Goal: Task Accomplishment & Management: Manage account settings

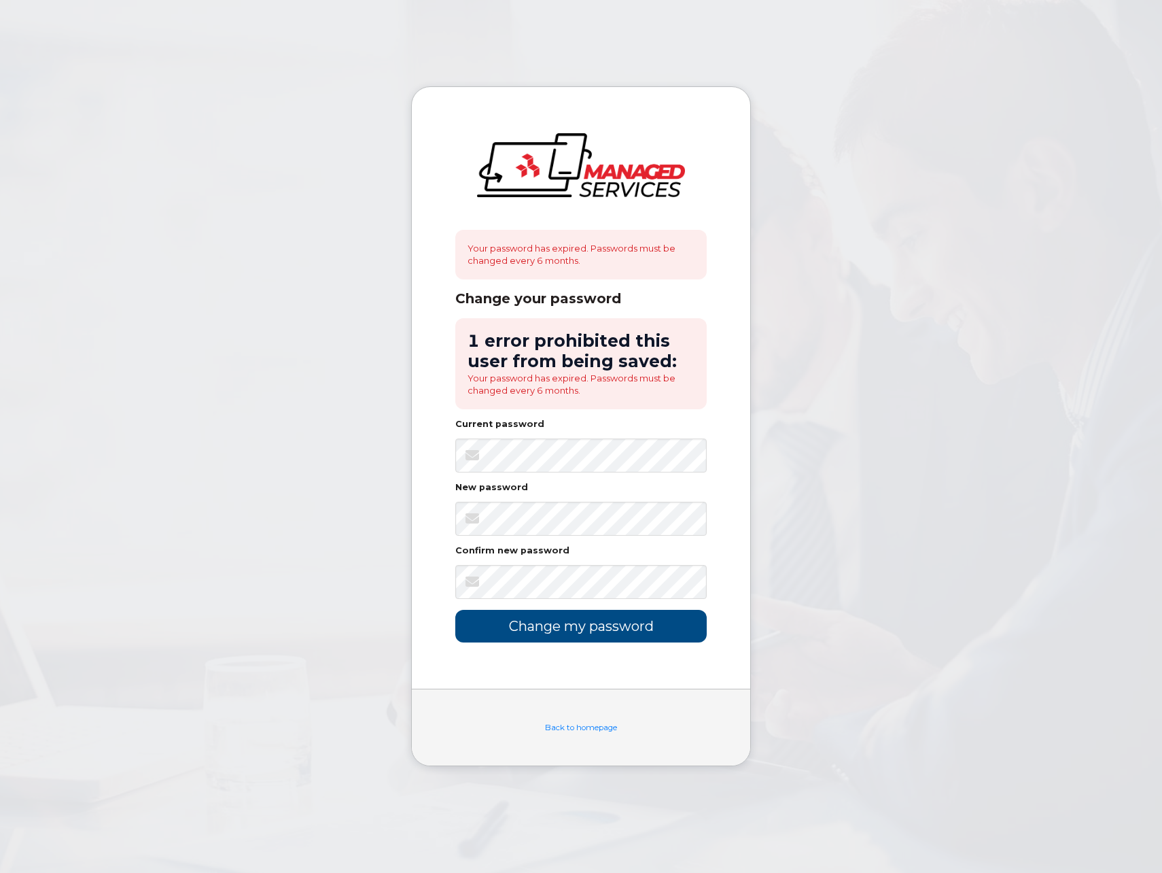
click at [980, 373] on body "Your password has expired. Passwords must be changed every 6 months. Change you…" at bounding box center [581, 436] width 1162 height 873
click at [878, 472] on body "Your password has expired. Passwords must be changed every 6 months. Change you…" at bounding box center [581, 436] width 1162 height 873
click at [801, 448] on body "Your password has expired. Passwords must be changed every 6 months. Change you…" at bounding box center [581, 436] width 1162 height 873
click at [782, 494] on body "Your password has expired. Passwords must be changed every 6 months. Change you…" at bounding box center [581, 436] width 1162 height 873
click at [729, 551] on div "Your password has expired. Passwords must be changed every 6 months. Change you…" at bounding box center [581, 388] width 339 height 602
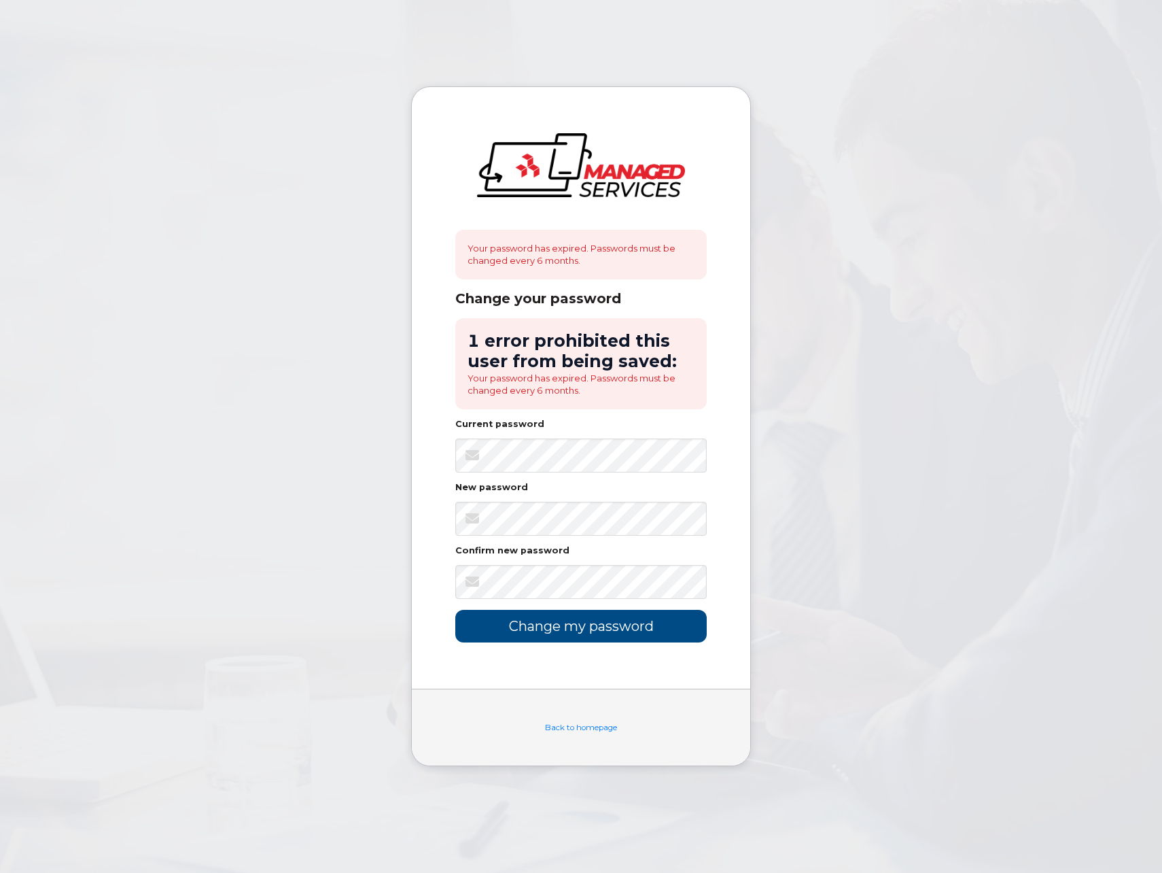
click at [793, 517] on body "Your password has expired. Passwords must be changed every 6 months. Change you…" at bounding box center [581, 436] width 1162 height 873
click at [615, 631] on input "Change my password" at bounding box center [581, 626] width 252 height 32
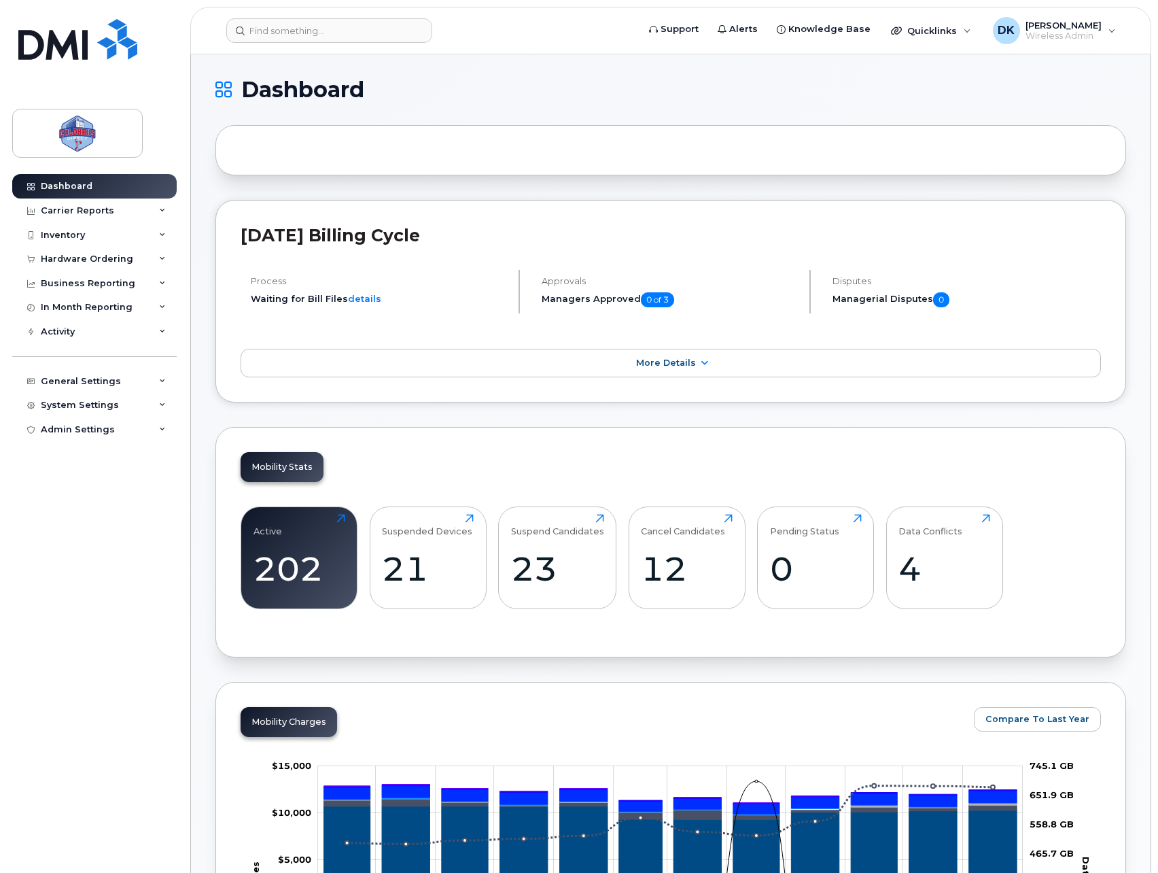
click at [320, 571] on div "202" at bounding box center [300, 569] width 92 height 40
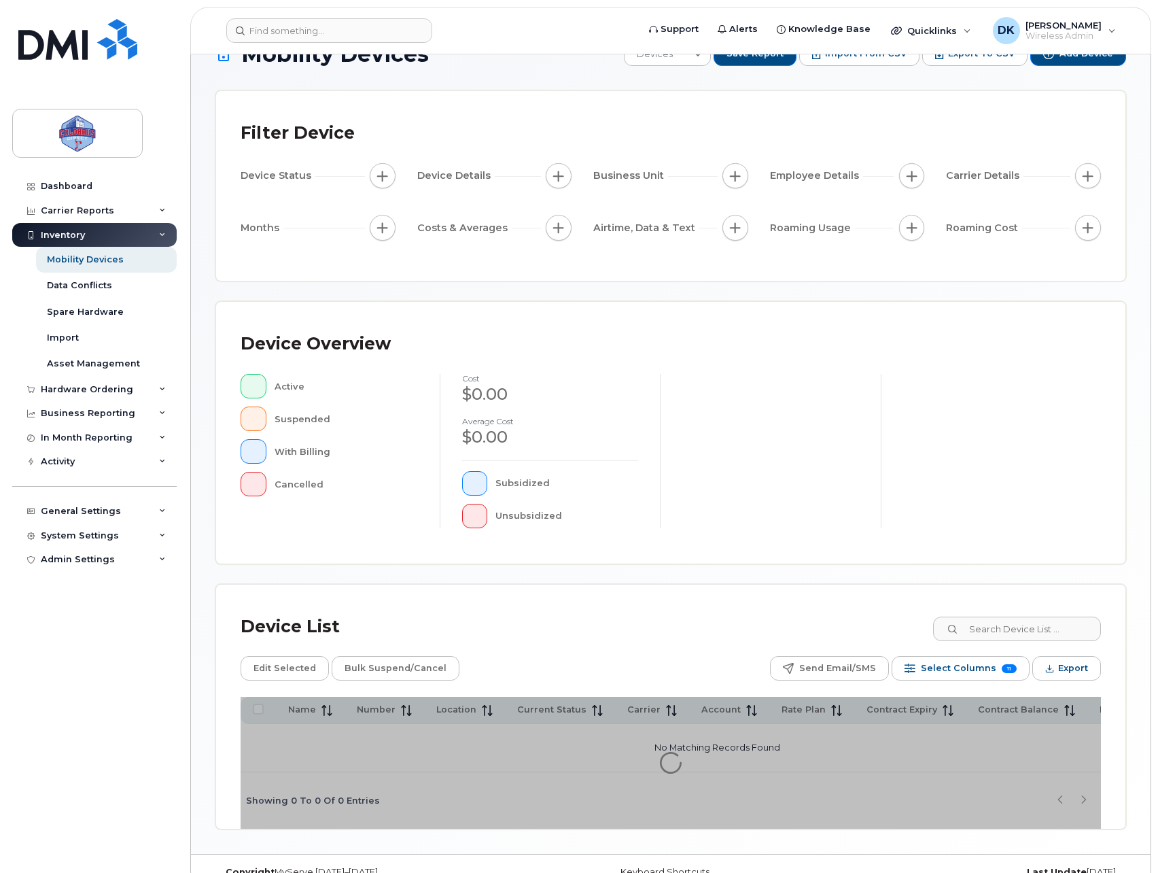
scroll to position [66, 0]
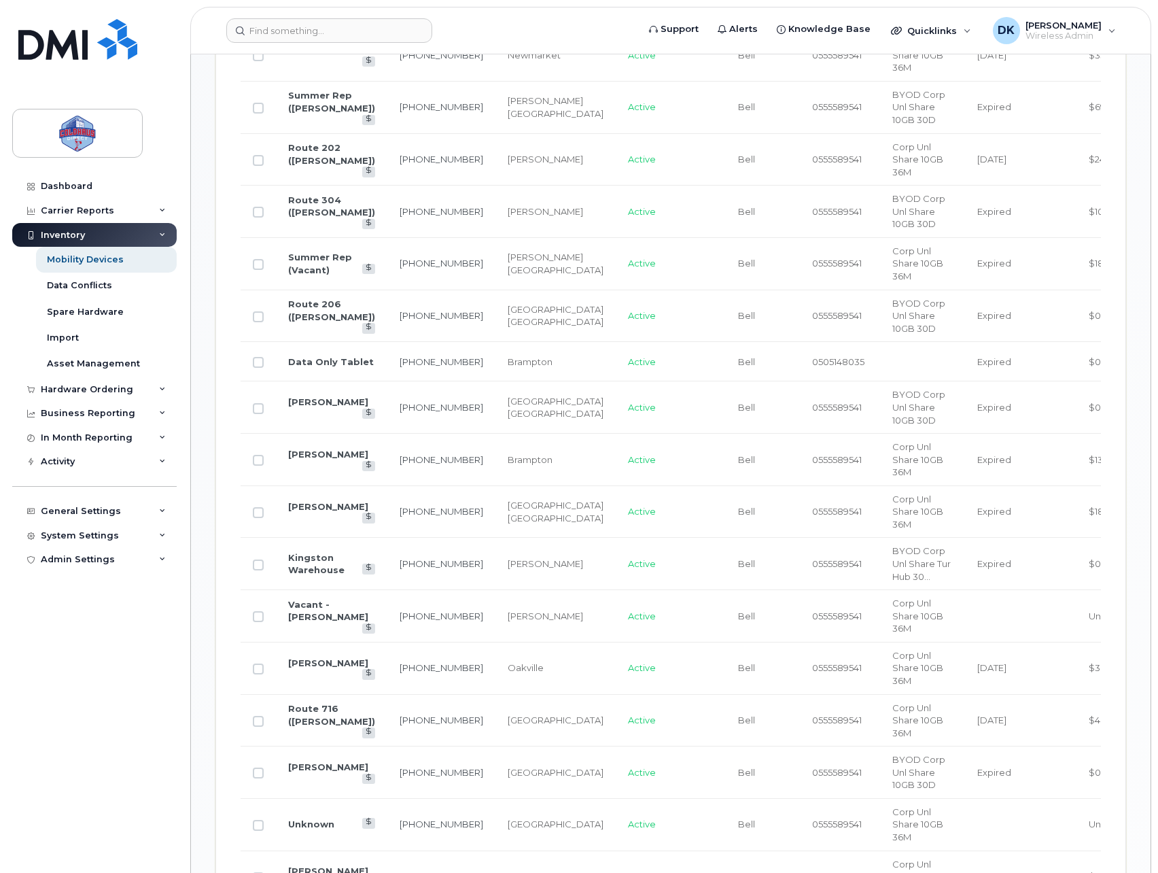
scroll to position [1199, 0]
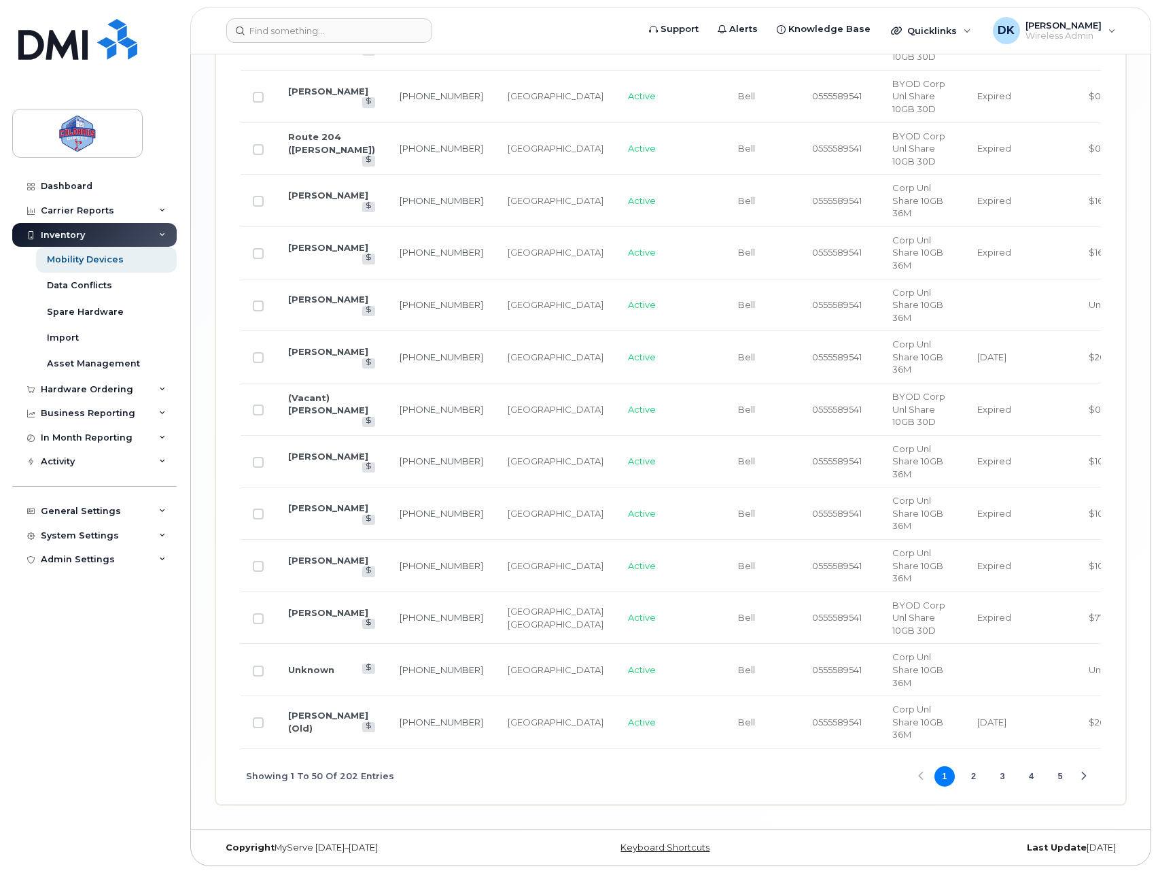
scroll to position [2646, 0]
click at [1086, 778] on div "Next Page" at bounding box center [1083, 776] width 9 height 9
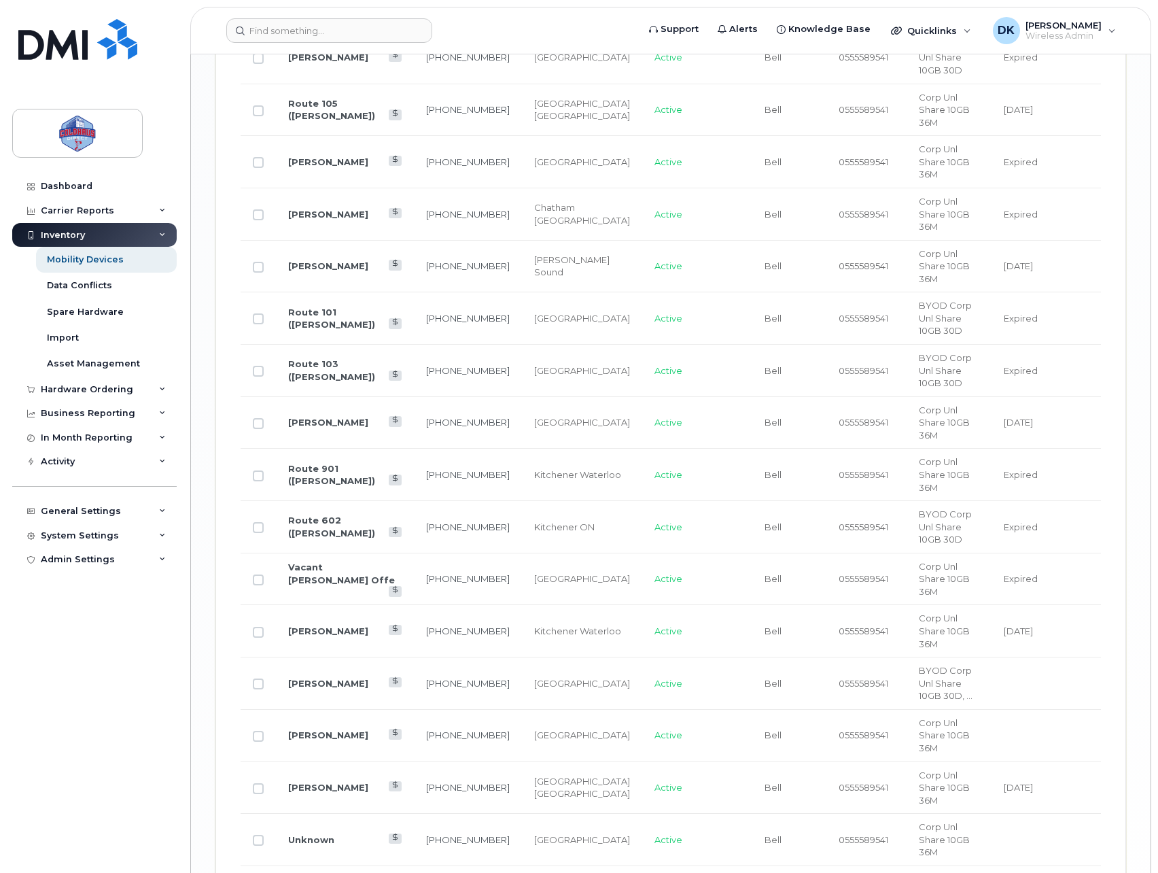
scroll to position [2680, 0]
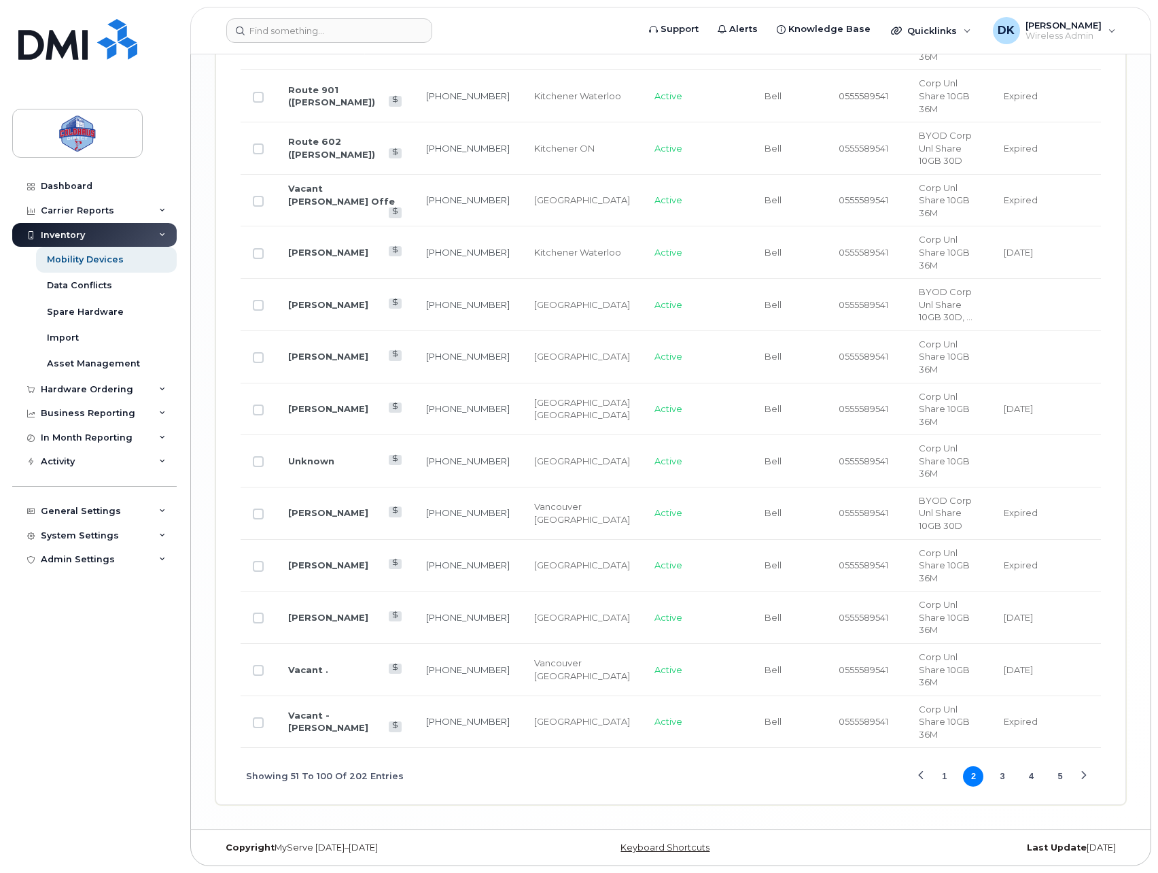
click at [1077, 773] on button "Next Page" at bounding box center [1084, 776] width 20 height 20
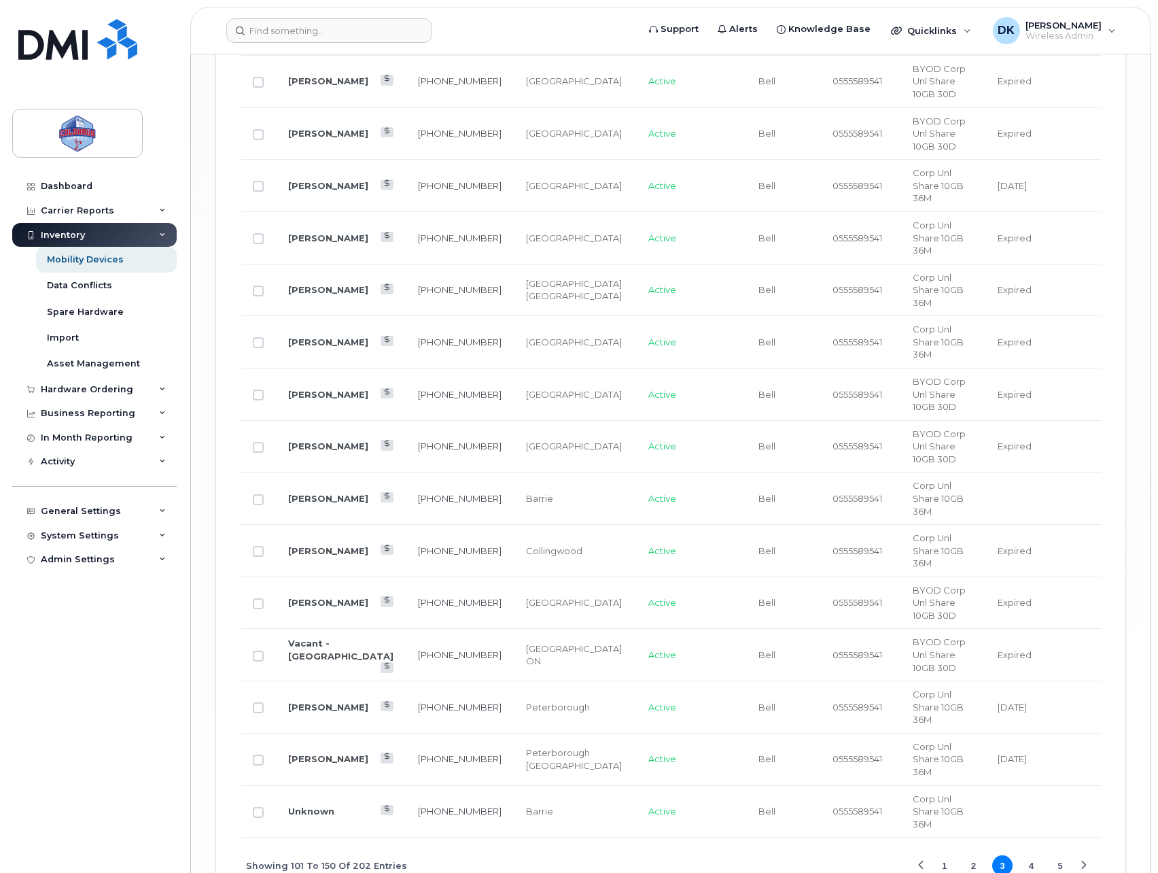
scroll to position [2646, 0]
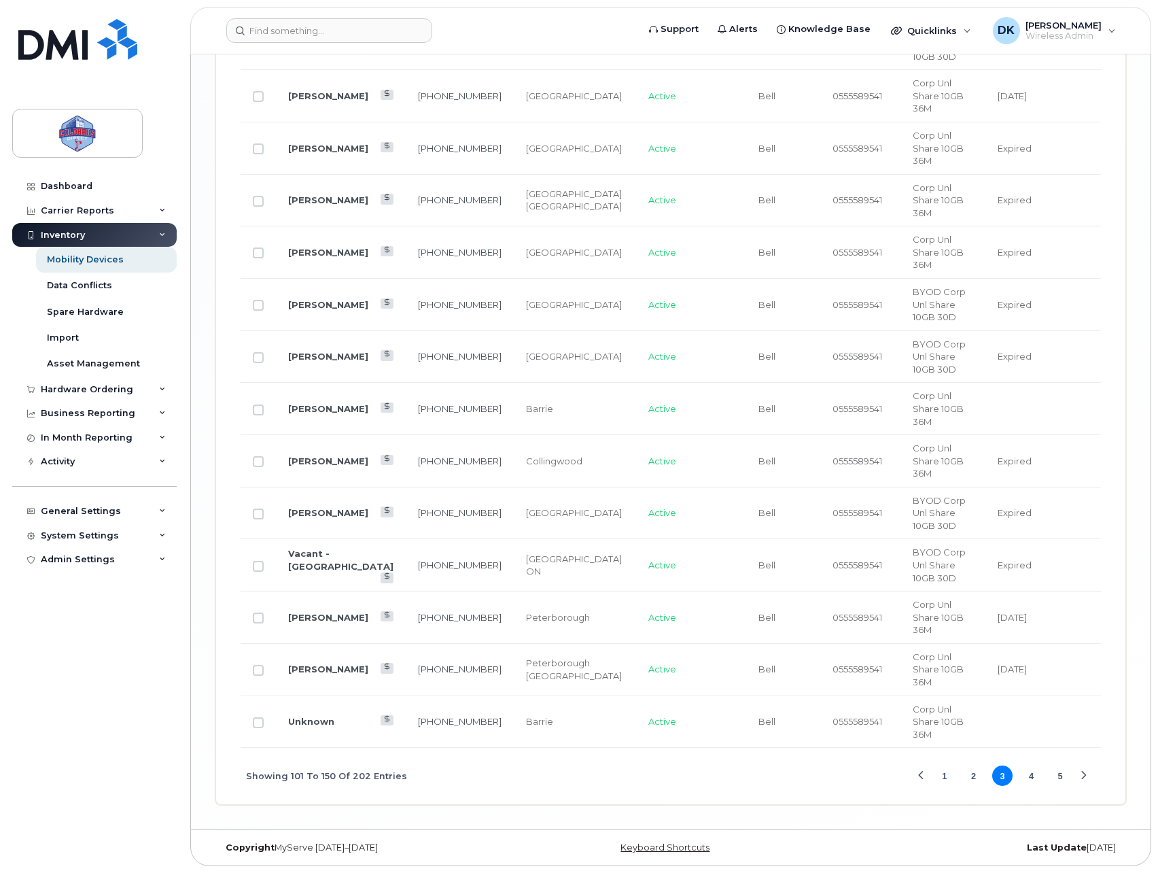
click at [1078, 780] on button "Next Page" at bounding box center [1084, 775] width 20 height 20
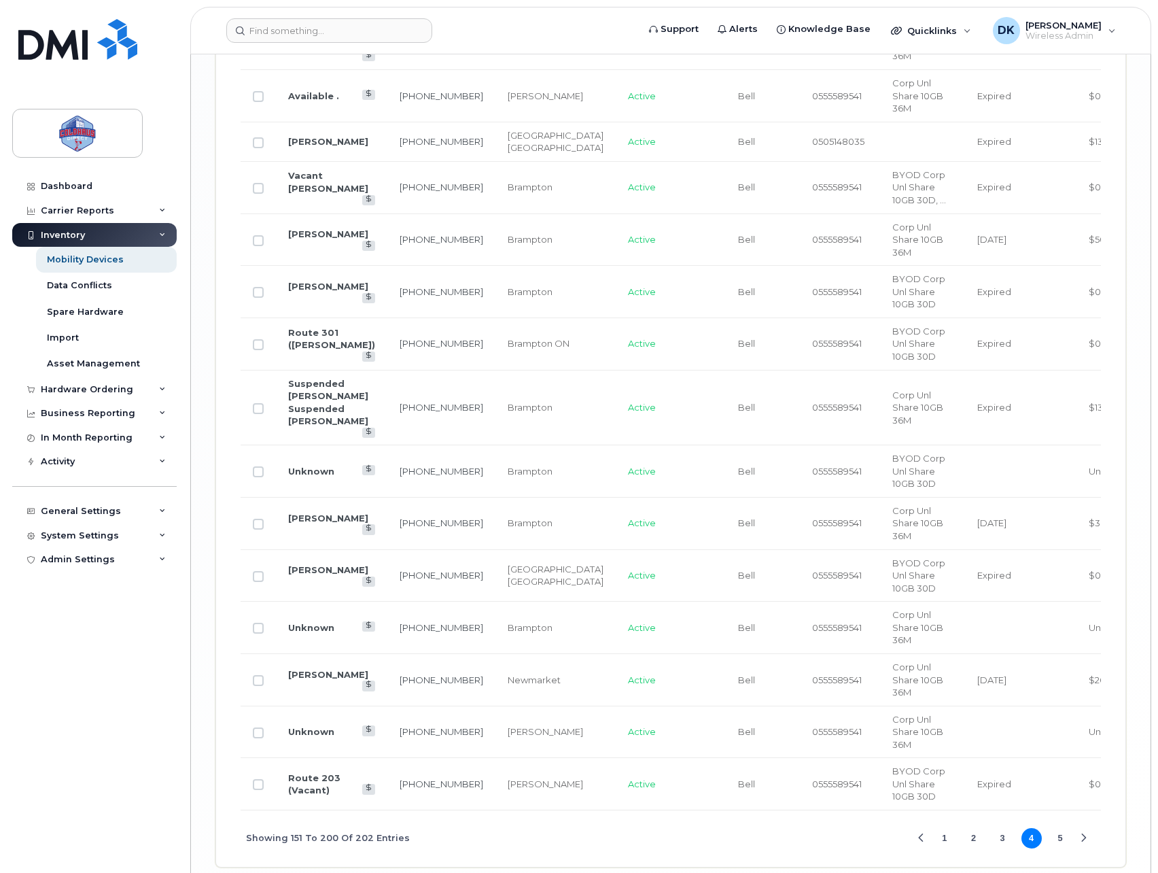
scroll to position [2718, 0]
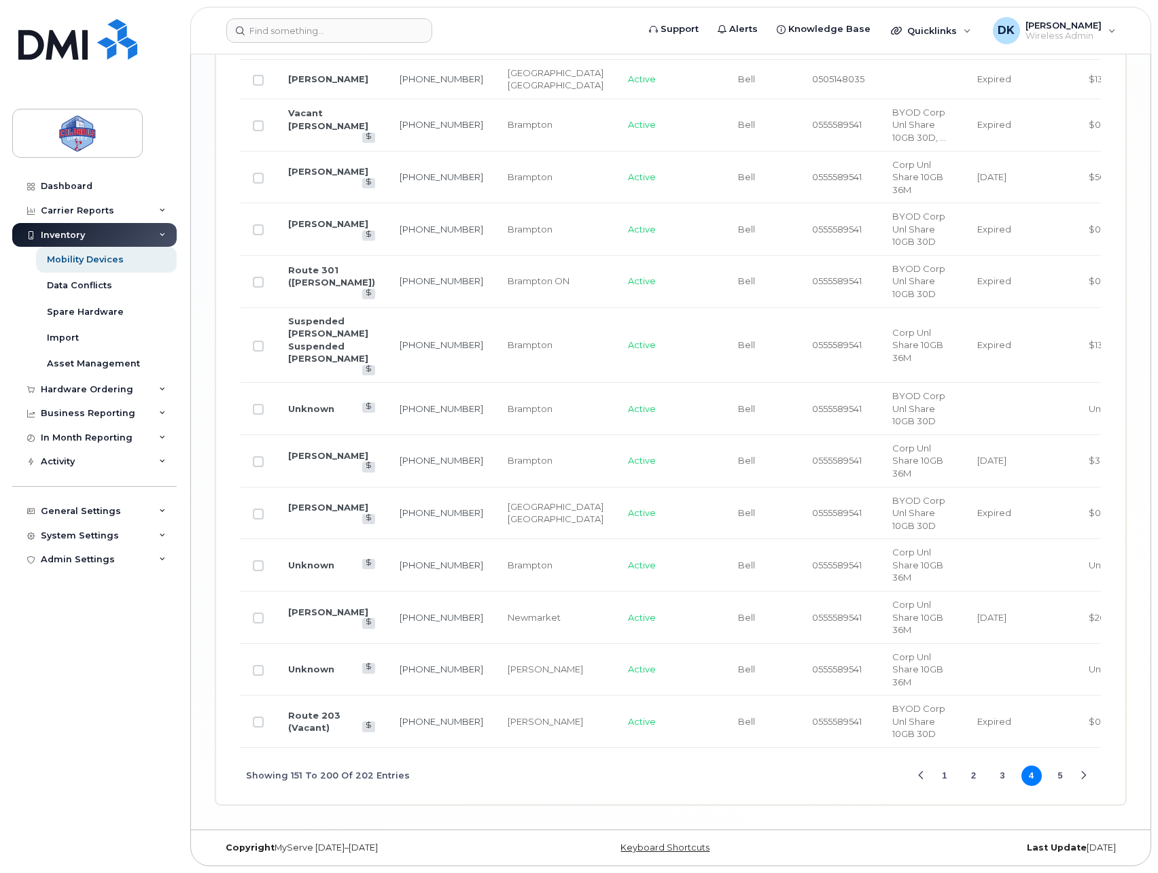
click at [1091, 781] on button "Next Page" at bounding box center [1084, 775] width 20 height 20
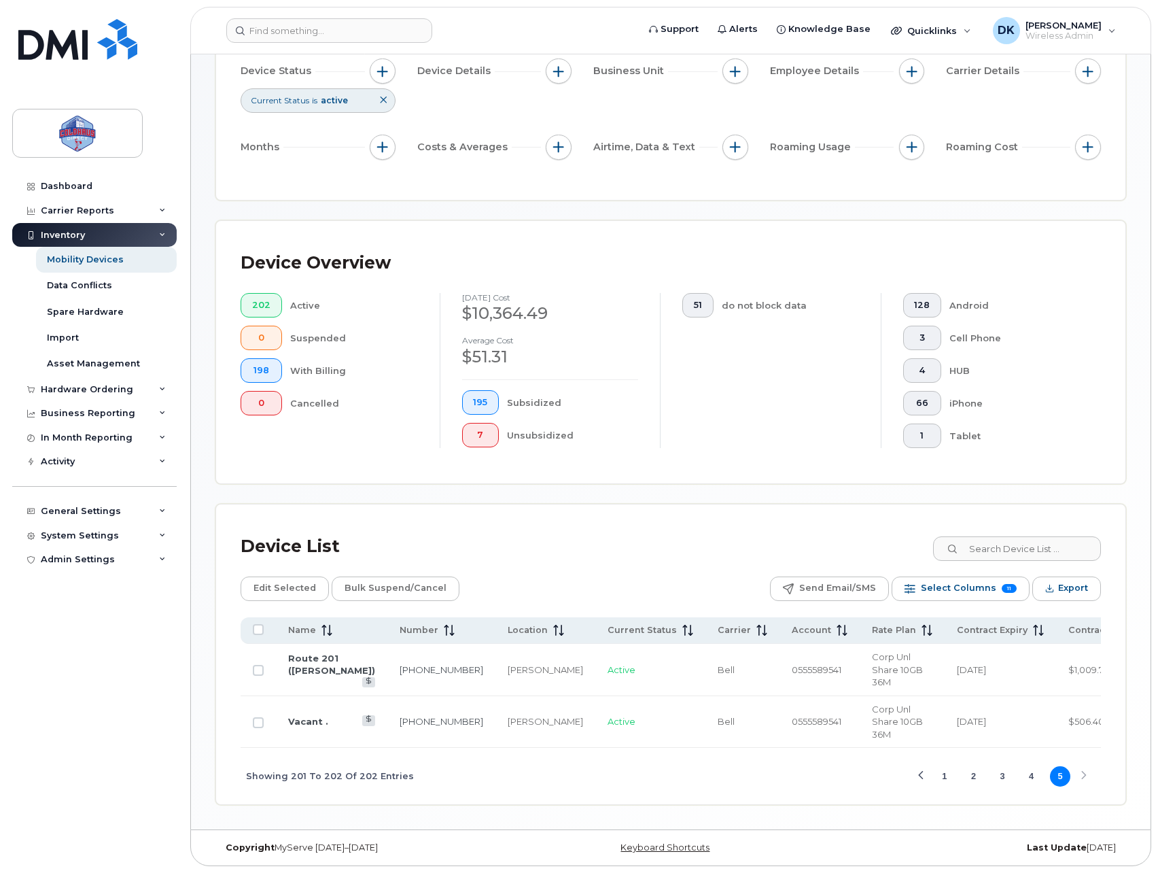
click at [946, 774] on button "1" at bounding box center [945, 776] width 20 height 20
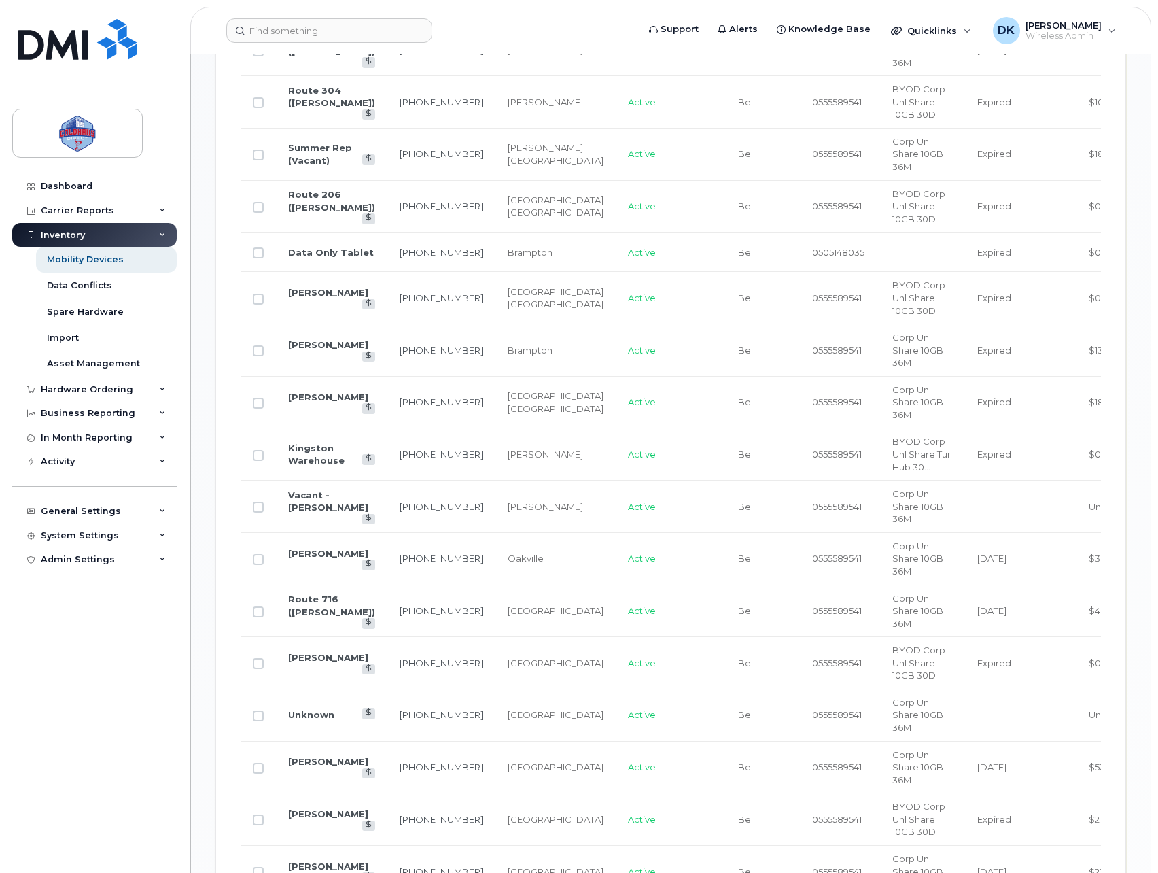
scroll to position [1360, 0]
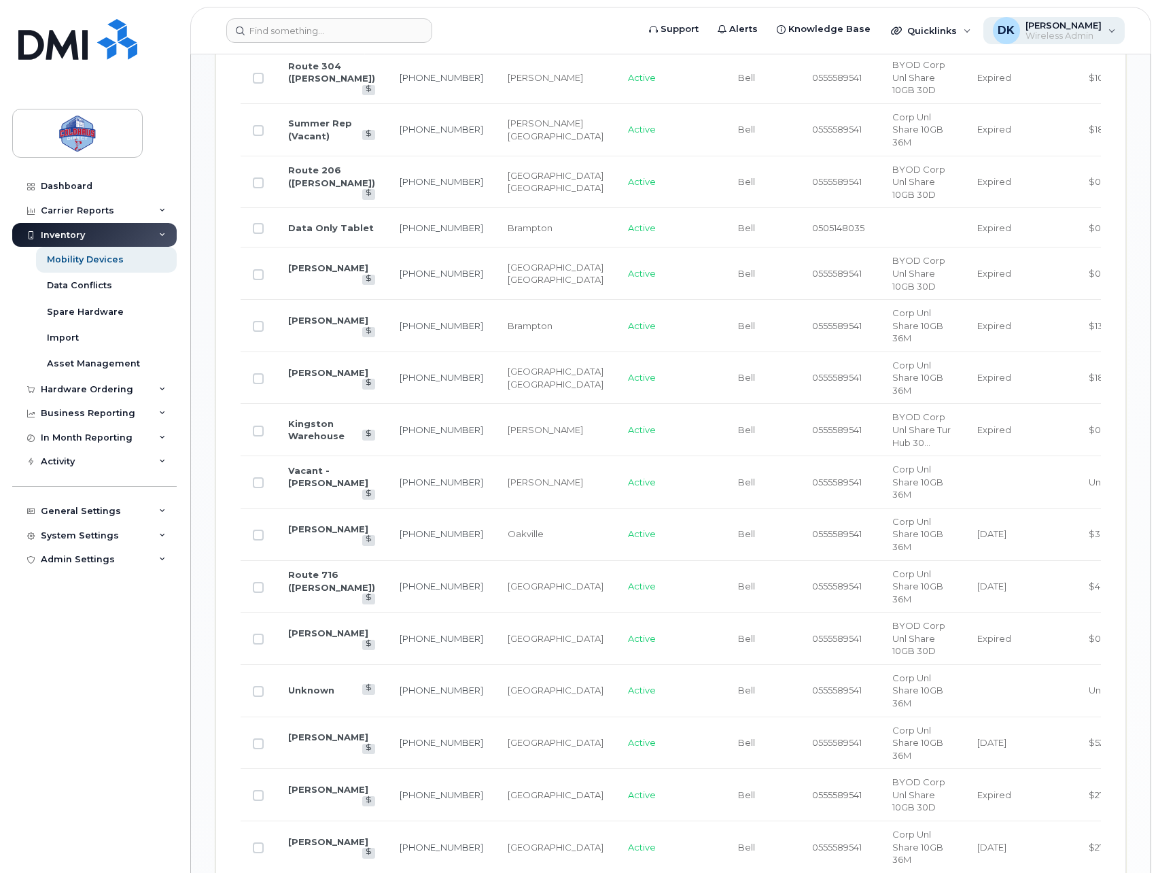
click at [1098, 25] on span "[PERSON_NAME]" at bounding box center [1064, 25] width 76 height 11
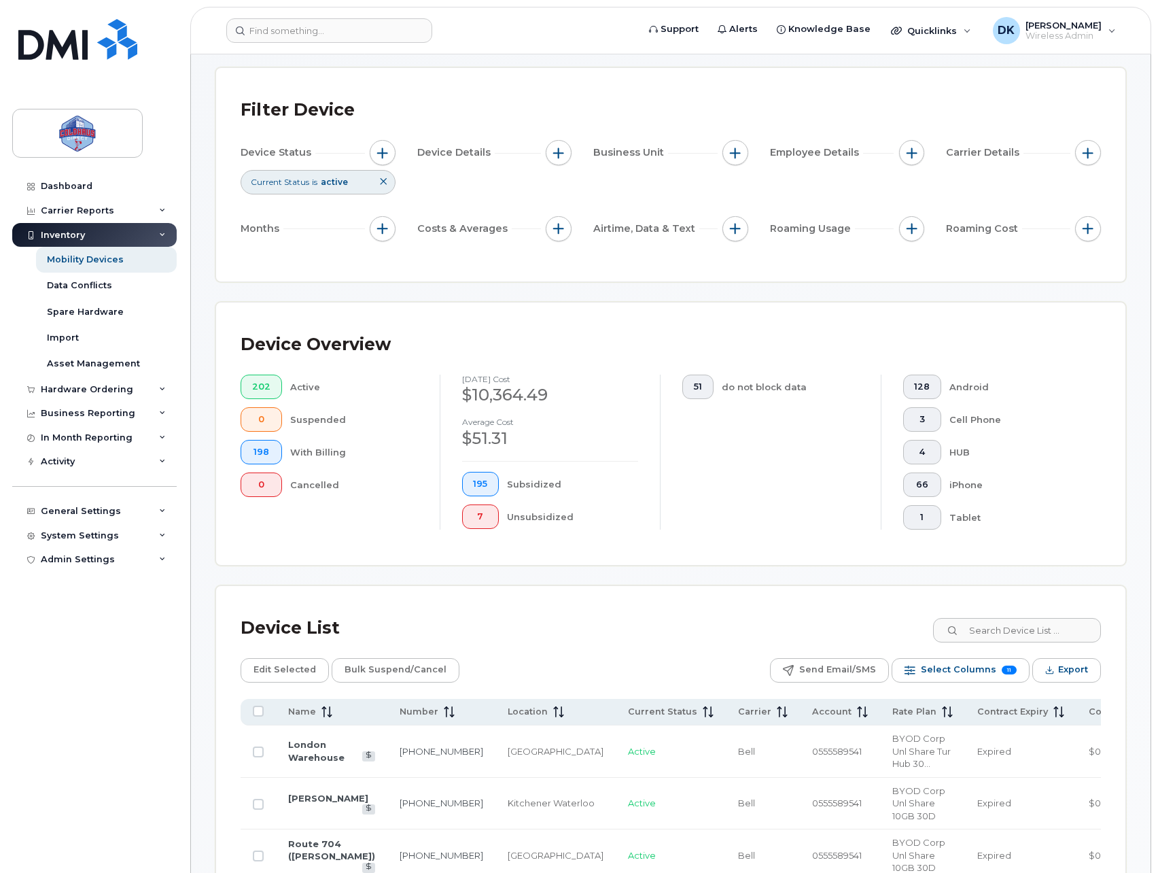
scroll to position [0, 0]
